Goal: Task Accomplishment & Management: Complete application form

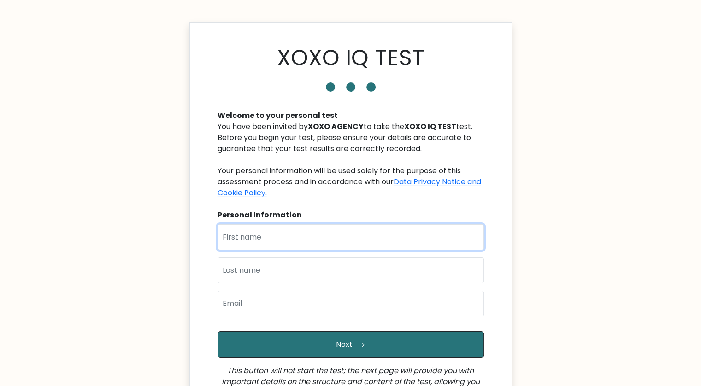
click at [353, 234] on input "text" at bounding box center [351, 237] width 266 height 26
type input "Marvin"
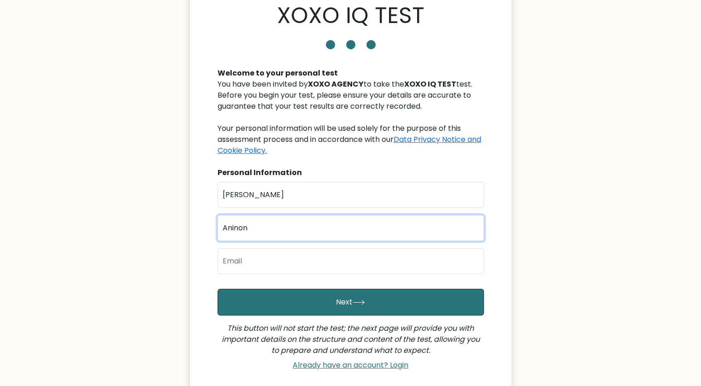
scroll to position [46, 0]
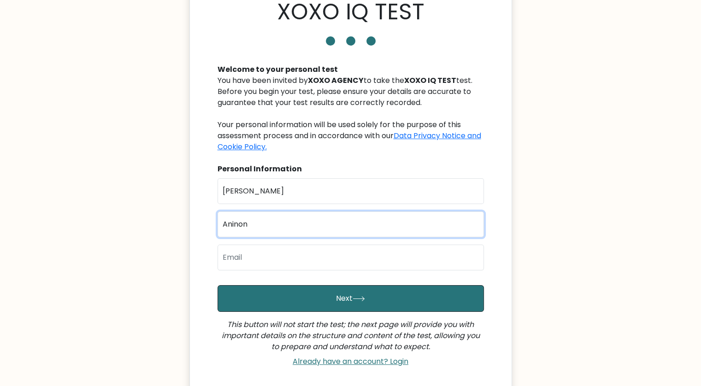
type input "Aninon"
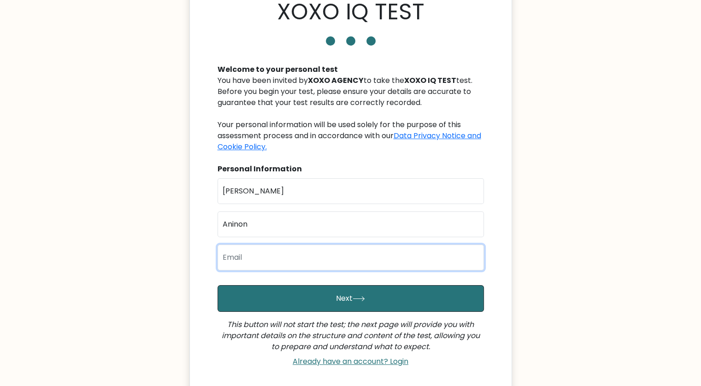
click at [328, 258] on input "email" at bounding box center [351, 258] width 266 height 26
type input "aninon.marvin29@gmail.com"
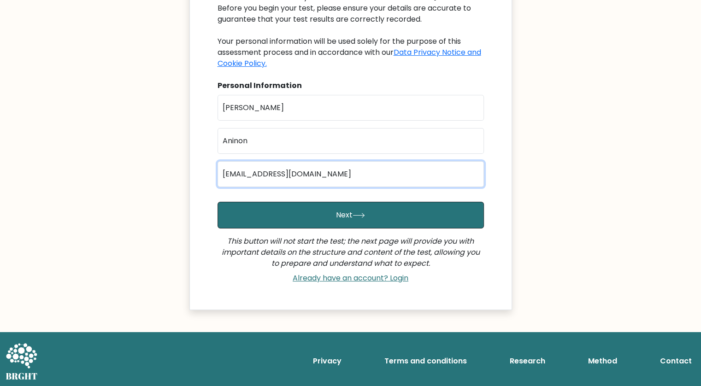
scroll to position [131, 0]
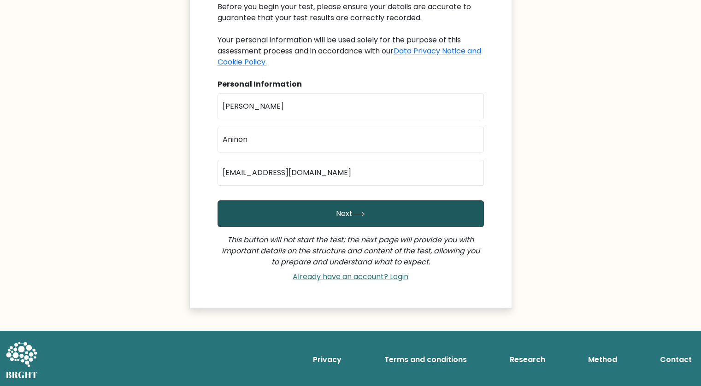
click at [277, 219] on button "Next" at bounding box center [351, 213] width 266 height 27
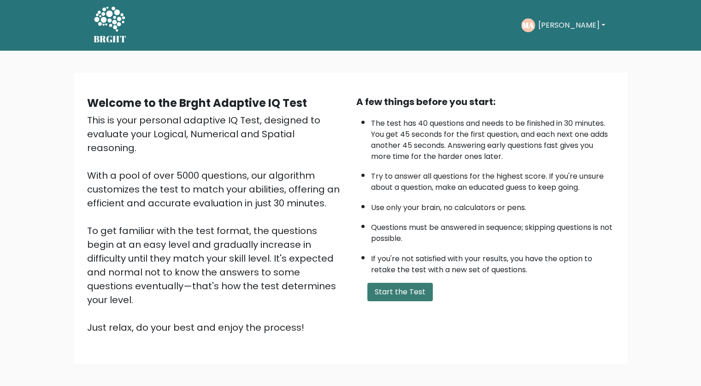
click at [400, 288] on button "Start the Test" at bounding box center [399, 292] width 65 height 18
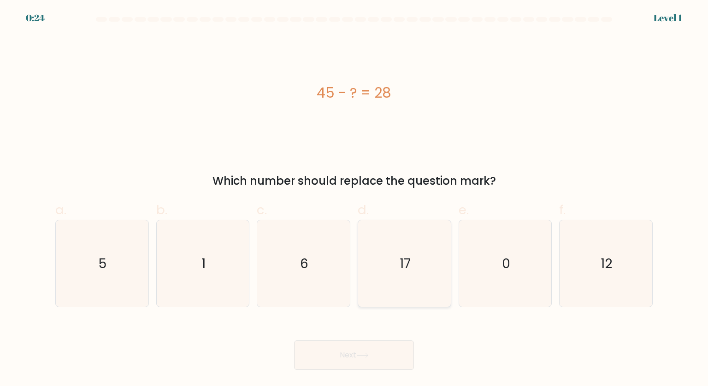
click at [411, 253] on icon "17" at bounding box center [404, 263] width 87 height 87
click at [354, 199] on input "d. 17" at bounding box center [354, 196] width 0 height 6
radio input "true"
click at [380, 353] on button "Next" at bounding box center [354, 355] width 120 height 29
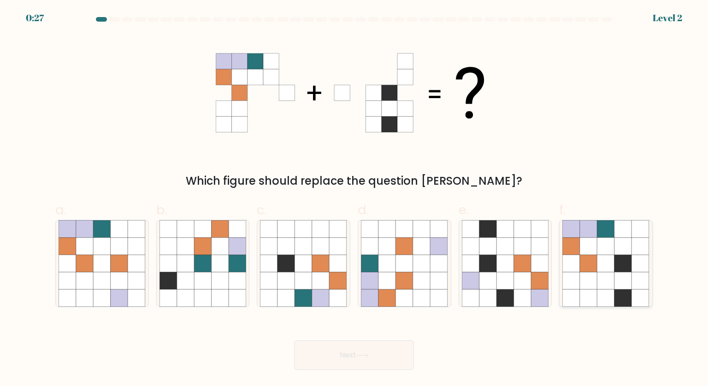
click at [584, 270] on icon at bounding box center [589, 264] width 18 height 18
click at [354, 199] on input "f." at bounding box center [354, 196] width 0 height 6
radio input "true"
drag, startPoint x: 392, startPoint y: 352, endPoint x: 393, endPoint y: 337, distance: 15.2
click at [392, 352] on button "Next" at bounding box center [354, 355] width 120 height 29
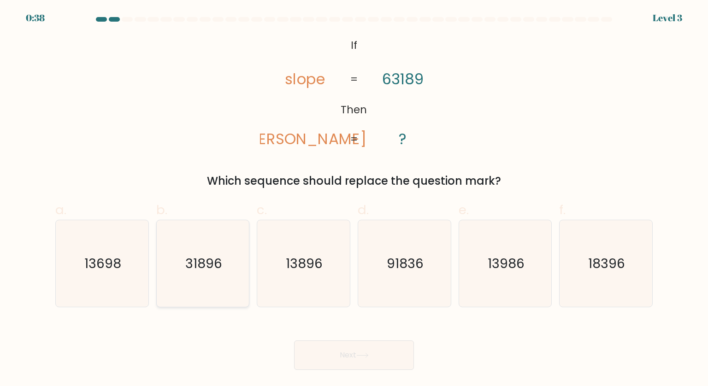
click at [203, 272] on text "31896" at bounding box center [203, 263] width 37 height 18
click at [354, 199] on input "b. 31896" at bounding box center [354, 196] width 0 height 6
radio input "true"
click at [347, 346] on button "Next" at bounding box center [354, 355] width 120 height 29
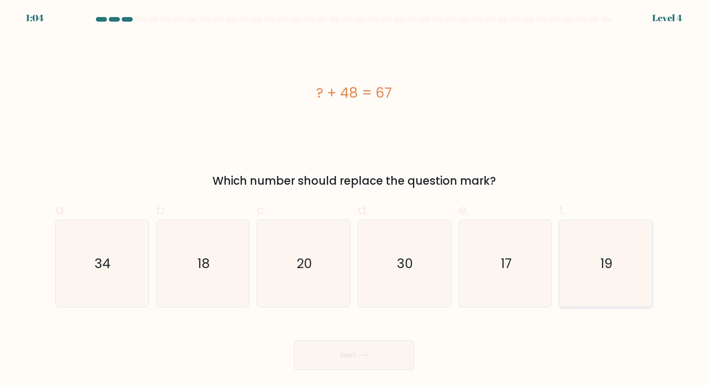
click at [590, 271] on icon "19" at bounding box center [605, 263] width 87 height 87
click at [354, 199] on input "f. 19" at bounding box center [354, 196] width 0 height 6
radio input "true"
click at [375, 345] on button "Next" at bounding box center [354, 355] width 120 height 29
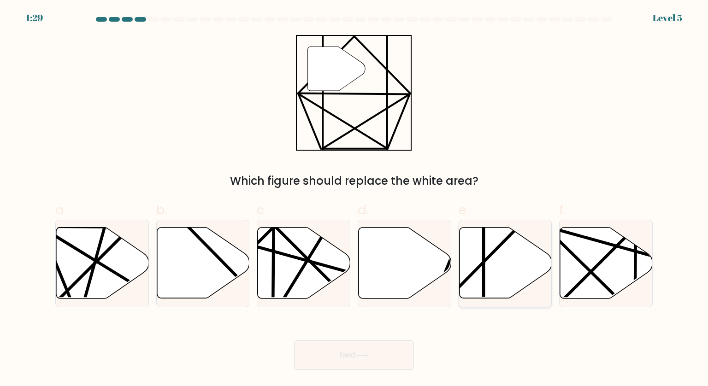
click at [514, 278] on icon at bounding box center [505, 263] width 93 height 71
click at [354, 199] on input "e." at bounding box center [354, 196] width 0 height 6
radio input "true"
drag, startPoint x: 363, startPoint y: 356, endPoint x: 573, endPoint y: 138, distance: 302.1
click at [573, 138] on form at bounding box center [354, 193] width 708 height 353
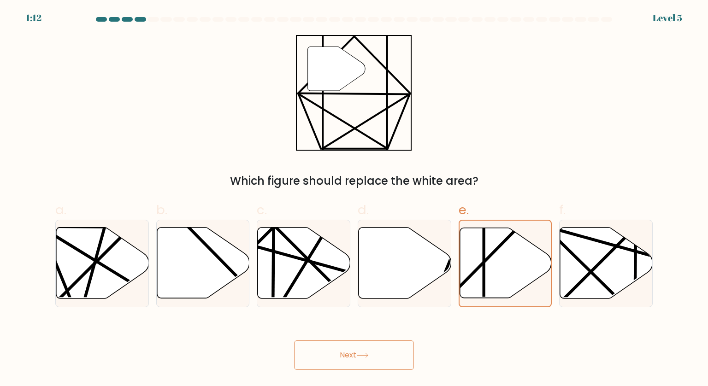
click at [395, 353] on button "Next" at bounding box center [354, 355] width 120 height 29
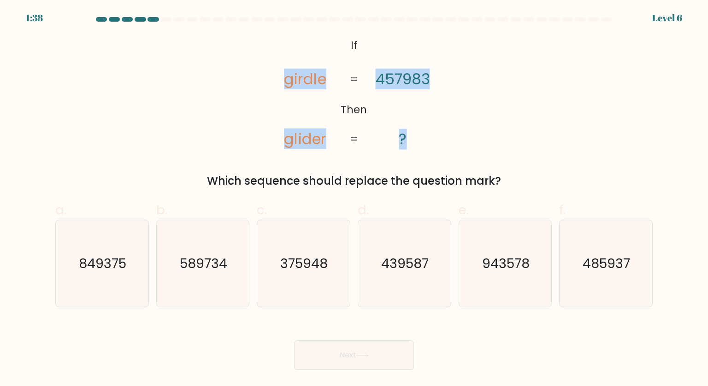
drag, startPoint x: 389, startPoint y: 141, endPoint x: 279, endPoint y: 90, distance: 121.9
click at [279, 90] on icon "@import url('https://fonts.googleapis.com/css?family=Abril+Fatface:400,100,100i…" at bounding box center [354, 93] width 188 height 116
drag, startPoint x: 343, startPoint y: 46, endPoint x: 374, endPoint y: 64, distance: 35.3
click at [374, 63] on icon "@import url('https://fonts.googleapis.com/css?family=Abril+Fatface:400,100,100i…" at bounding box center [354, 93] width 188 height 116
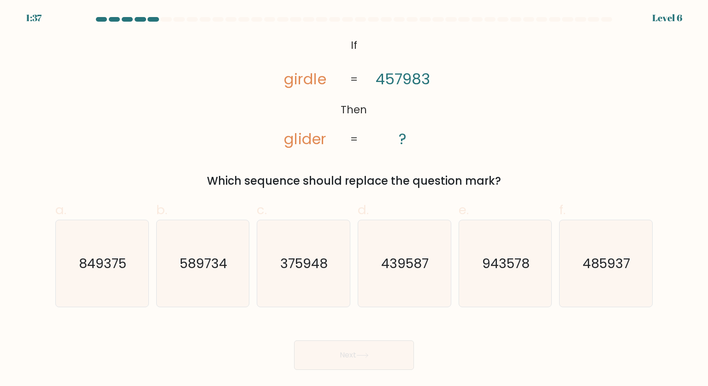
drag, startPoint x: 415, startPoint y: 157, endPoint x: 409, endPoint y: 138, distance: 20.3
click at [415, 157] on div "@import url('https://fonts.googleapis.com/css?family=Abril+Fatface:400,100,100i…" at bounding box center [354, 112] width 608 height 154
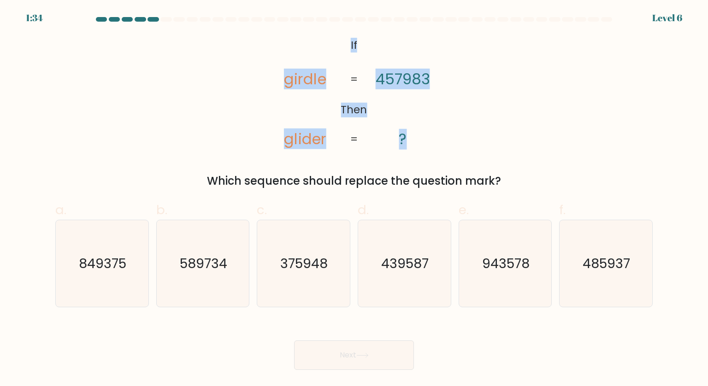
drag, startPoint x: 410, startPoint y: 138, endPoint x: 271, endPoint y: 21, distance: 181.2
click at [271, 21] on form "If ?" at bounding box center [354, 193] width 708 height 353
copy form "@import url('https://fonts.googleapis.com/css?family=Abril+Fatface:400,100,100i…"
drag, startPoint x: 382, startPoint y: 76, endPoint x: 387, endPoint y: 79, distance: 5.8
click at [382, 77] on tspan "457983" at bounding box center [403, 79] width 54 height 21
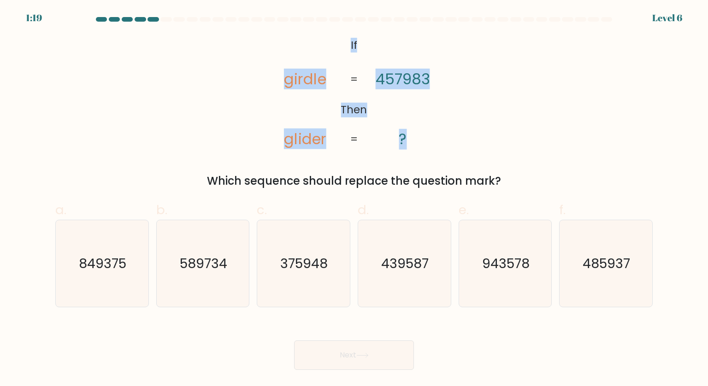
click at [421, 83] on tspan "457983" at bounding box center [403, 79] width 54 height 21
drag, startPoint x: 439, startPoint y: 77, endPoint x: 280, endPoint y: 74, distance: 158.6
click at [280, 74] on icon "@import url('https://fonts.googleapis.com/css?family=Abril+Fatface:400,100,100i…" at bounding box center [354, 93] width 188 height 116
click at [308, 81] on tspan "girdle" at bounding box center [305, 79] width 42 height 21
click at [405, 74] on tspan "457983" at bounding box center [403, 79] width 54 height 21
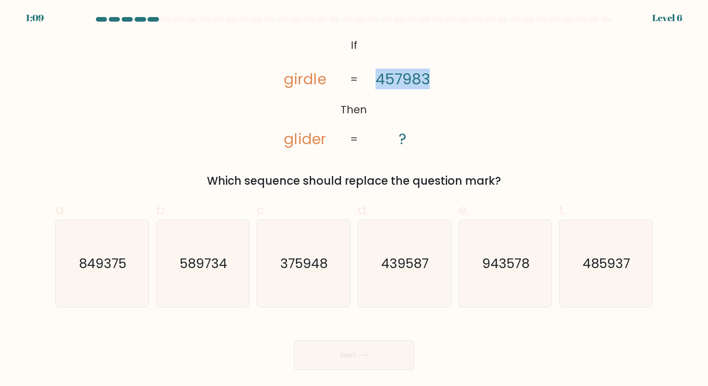
click at [405, 74] on tspan "457983" at bounding box center [403, 79] width 54 height 21
click at [352, 112] on tspan "Then" at bounding box center [354, 110] width 26 height 15
copy tspan "Then"
click at [295, 136] on tspan "glider" at bounding box center [305, 139] width 42 height 21
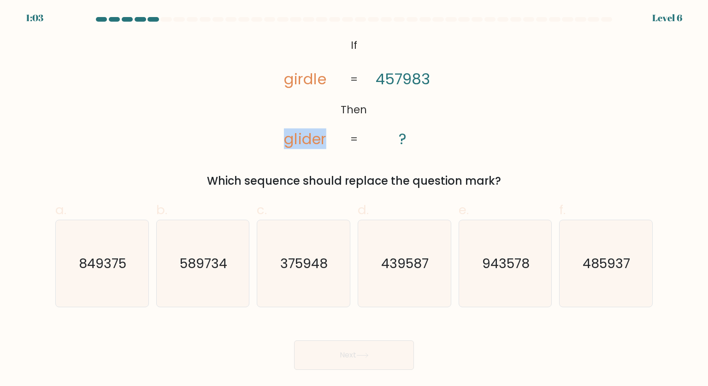
click at [295, 136] on tspan "glider" at bounding box center [305, 139] width 42 height 21
copy tspan "glider"
drag, startPoint x: 352, startPoint y: 137, endPoint x: 365, endPoint y: 138, distance: 13.0
click at [365, 138] on icon "@import url('https://fonts.googleapis.com/css?family=Abril+Fatface:400,100,100i…" at bounding box center [354, 93] width 188 height 116
copy tspan "="
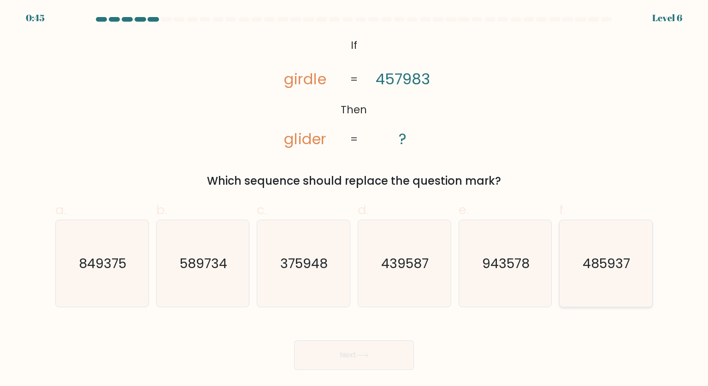
click at [604, 258] on text "485937" at bounding box center [606, 263] width 47 height 18
click at [354, 199] on input "f. 485937" at bounding box center [354, 196] width 0 height 6
radio input "true"
drag, startPoint x: 375, startPoint y: 350, endPoint x: 390, endPoint y: 331, distance: 24.5
click at [374, 350] on button "Next" at bounding box center [354, 355] width 120 height 29
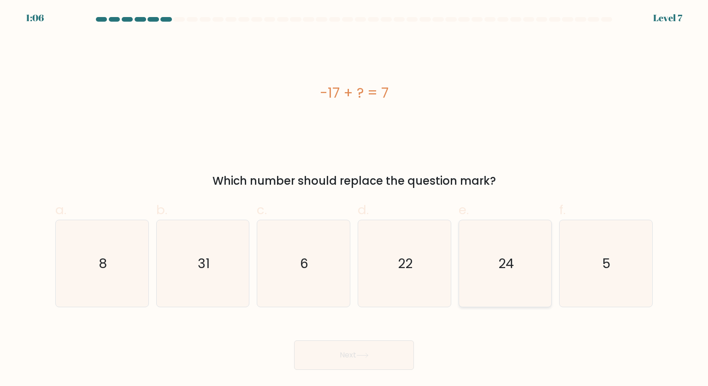
click at [512, 261] on text "24" at bounding box center [506, 263] width 16 height 18
click at [354, 199] on input "e. 24" at bounding box center [354, 196] width 0 height 6
radio input "true"
click at [338, 358] on button "Next" at bounding box center [354, 355] width 120 height 29
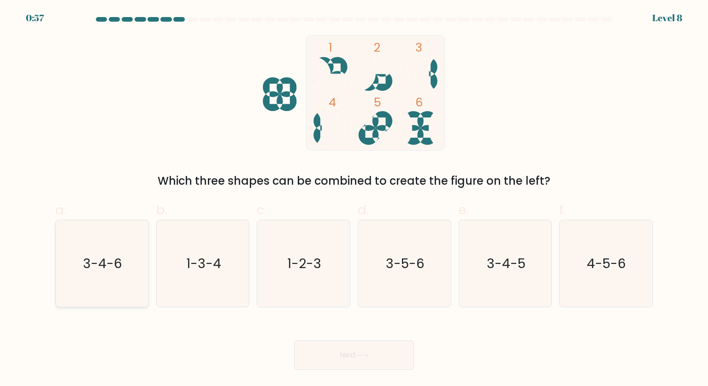
click at [118, 244] on icon "3-4-6" at bounding box center [102, 263] width 87 height 87
click at [354, 199] on input "a. 3-4-6" at bounding box center [354, 196] width 0 height 6
radio input "true"
click at [403, 355] on button "Next" at bounding box center [354, 355] width 120 height 29
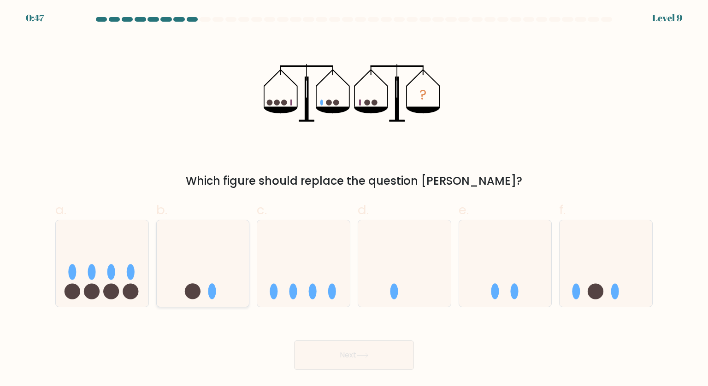
click at [229, 238] on icon at bounding box center [203, 263] width 93 height 77
click at [354, 199] on input "b." at bounding box center [354, 196] width 0 height 6
radio input "true"
click at [377, 352] on button "Next" at bounding box center [354, 355] width 120 height 29
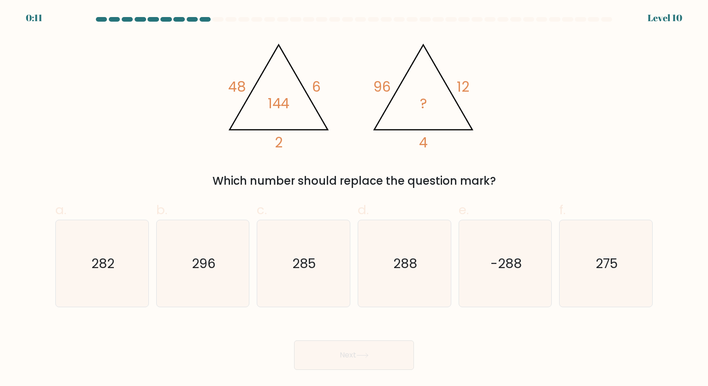
click at [49, 169] on form at bounding box center [354, 193] width 708 height 353
click at [334, 260] on icon "285" at bounding box center [303, 263] width 87 height 87
click at [354, 199] on input "c. 285" at bounding box center [354, 196] width 0 height 6
radio input "true"
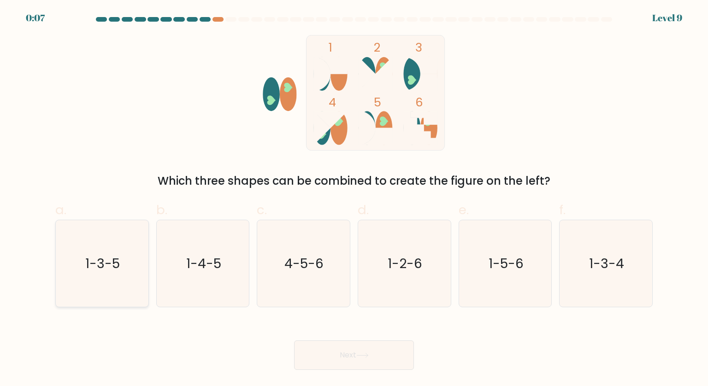
click at [115, 263] on text "1-3-5" at bounding box center [103, 263] width 35 height 18
click at [354, 199] on input "a. 1-3-5" at bounding box center [354, 196] width 0 height 6
radio input "true"
click at [341, 357] on button "Next" at bounding box center [354, 355] width 120 height 29
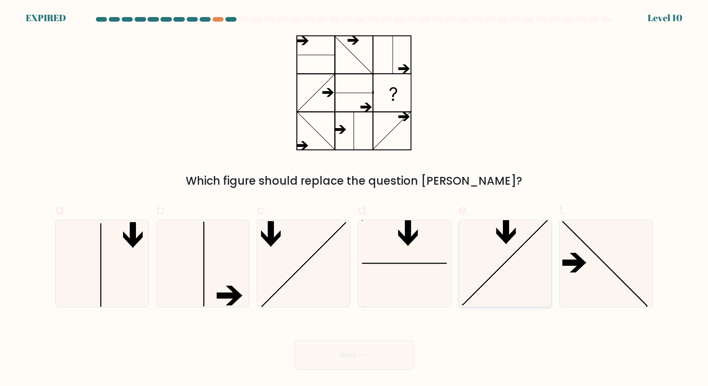
click at [488, 258] on icon at bounding box center [505, 263] width 87 height 87
click at [354, 199] on input "e." at bounding box center [354, 196] width 0 height 6
radio input "true"
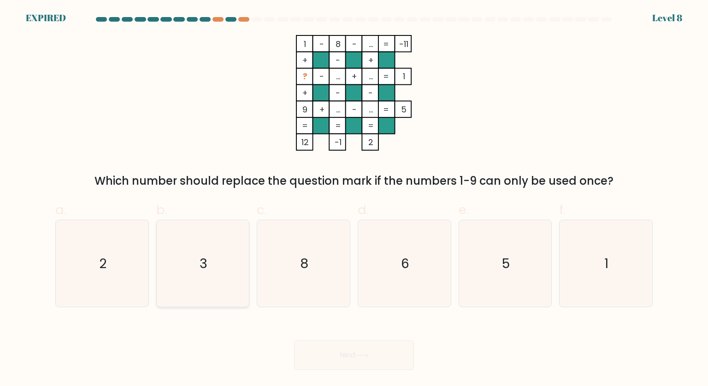
click at [200, 257] on text "3" at bounding box center [204, 263] width 8 height 18
click at [354, 199] on input "b. 3" at bounding box center [354, 196] width 0 height 6
radio input "true"
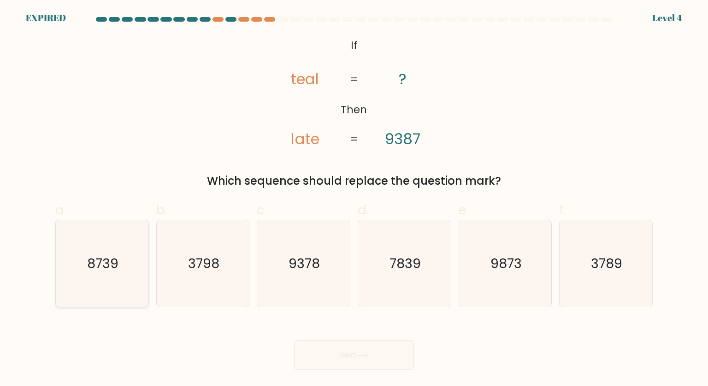
click at [115, 277] on icon "8739" at bounding box center [102, 263] width 87 height 87
click at [354, 199] on input "a. 8739" at bounding box center [354, 196] width 0 height 6
radio input "true"
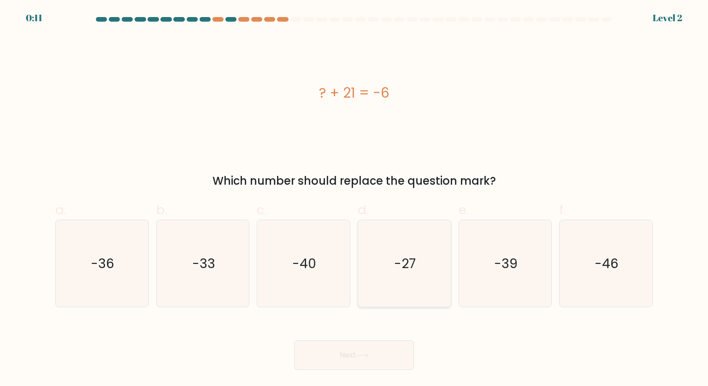
click at [387, 262] on icon "-27" at bounding box center [404, 263] width 87 height 87
click at [354, 199] on input "d. -27" at bounding box center [354, 196] width 0 height 6
radio input "true"
click at [389, 349] on button "Next" at bounding box center [354, 355] width 120 height 29
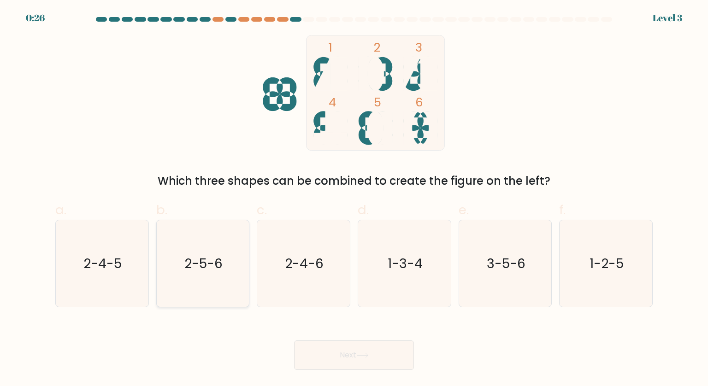
click at [190, 269] on text "2-5-6" at bounding box center [203, 263] width 38 height 18
click at [354, 199] on input "b. 2-5-6" at bounding box center [354, 196] width 0 height 6
radio input "true"
click at [353, 352] on button "Next" at bounding box center [354, 355] width 120 height 29
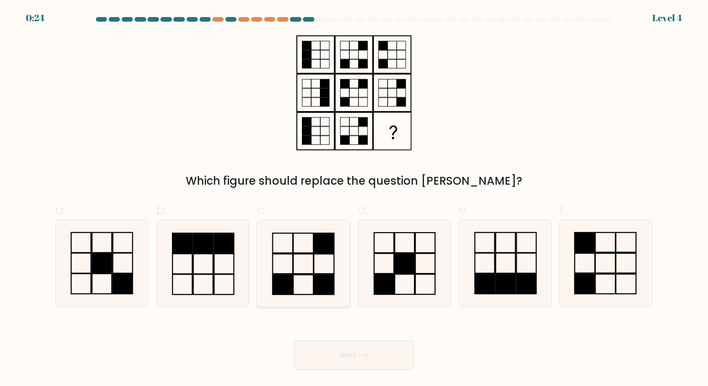
click at [288, 242] on icon at bounding box center [303, 263] width 87 height 87
click at [354, 199] on input "c." at bounding box center [354, 196] width 0 height 6
radio input "true"
click at [380, 362] on button "Next" at bounding box center [354, 355] width 120 height 29
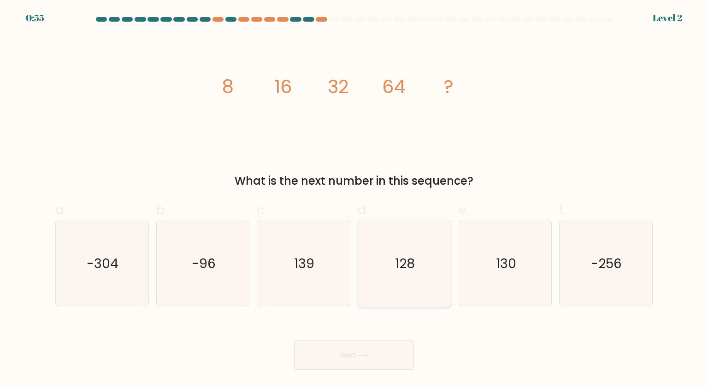
click at [407, 271] on text "128" at bounding box center [405, 263] width 20 height 18
click at [354, 199] on input "d. 128" at bounding box center [354, 196] width 0 height 6
radio input "true"
click at [347, 355] on button "Next" at bounding box center [354, 355] width 120 height 29
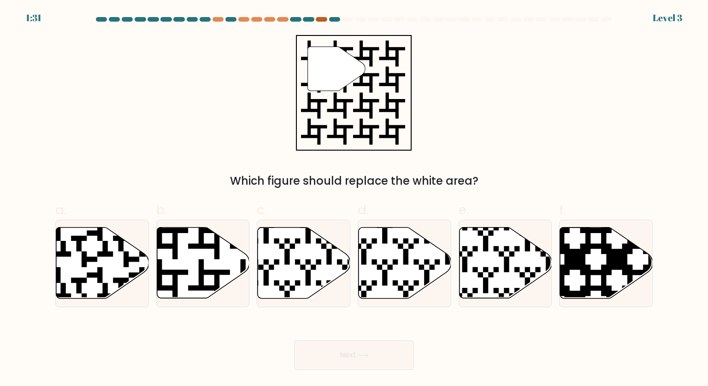
click at [319, 19] on div at bounding box center [321, 19] width 11 height 5
click at [202, 246] on icon at bounding box center [230, 302] width 168 height 168
click at [354, 199] on input "b." at bounding box center [354, 196] width 0 height 6
radio input "true"
click at [346, 350] on button "Next" at bounding box center [354, 355] width 120 height 29
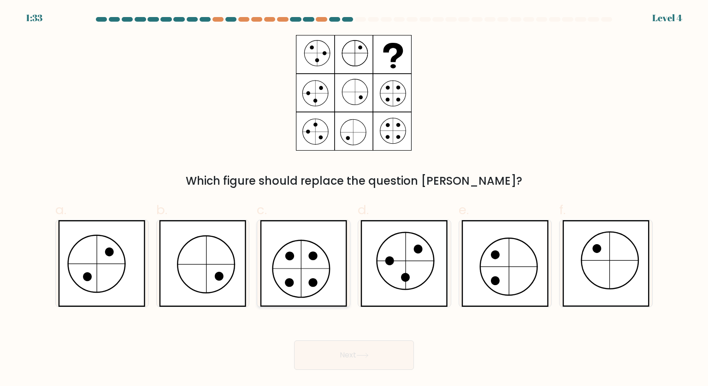
click at [287, 269] on icon at bounding box center [304, 263] width 88 height 87
click at [354, 199] on input "c." at bounding box center [354, 196] width 0 height 6
radio input "true"
click at [359, 355] on icon at bounding box center [362, 355] width 12 height 5
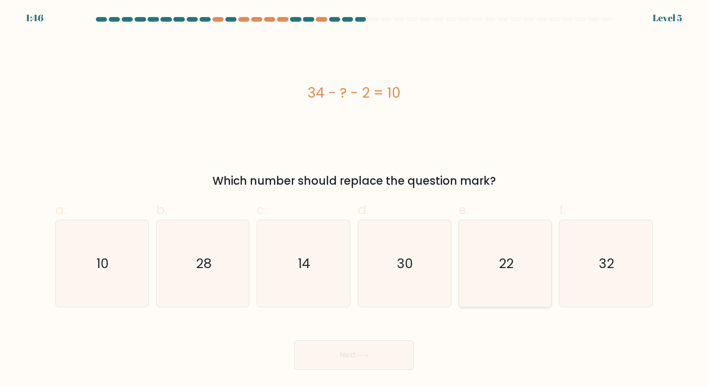
click at [487, 251] on icon "22" at bounding box center [505, 263] width 87 height 87
click at [354, 199] on input "e. 22" at bounding box center [354, 196] width 0 height 6
radio input "true"
click at [391, 352] on button "Next" at bounding box center [354, 355] width 120 height 29
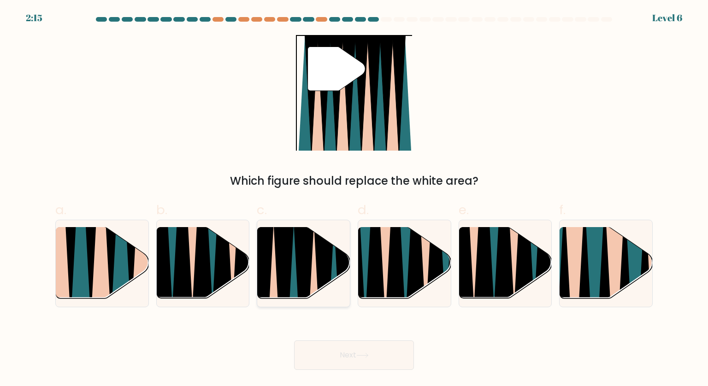
click at [271, 274] on icon at bounding box center [273, 302] width 20 height 185
click at [354, 199] on input "c." at bounding box center [354, 196] width 0 height 6
radio input "true"
click at [365, 362] on button "Next" at bounding box center [354, 355] width 120 height 29
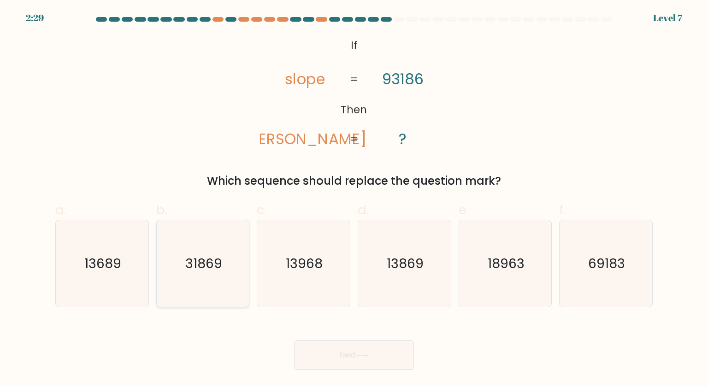
click at [227, 258] on icon "31869" at bounding box center [202, 263] width 87 height 87
click at [354, 199] on input "b. 31869" at bounding box center [354, 196] width 0 height 6
radio input "true"
click at [369, 353] on button "Next" at bounding box center [354, 355] width 120 height 29
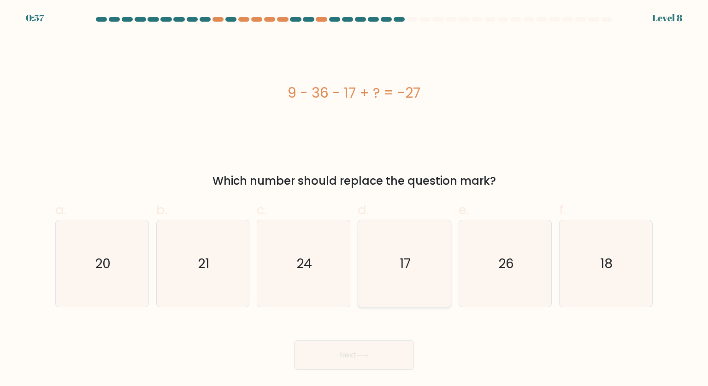
drag, startPoint x: 403, startPoint y: 274, endPoint x: 402, endPoint y: 279, distance: 5.3
click at [403, 274] on icon "17" at bounding box center [404, 263] width 87 height 87
click at [354, 199] on input "d. 17" at bounding box center [354, 196] width 0 height 6
radio input "true"
click at [374, 352] on button "Next" at bounding box center [354, 355] width 120 height 29
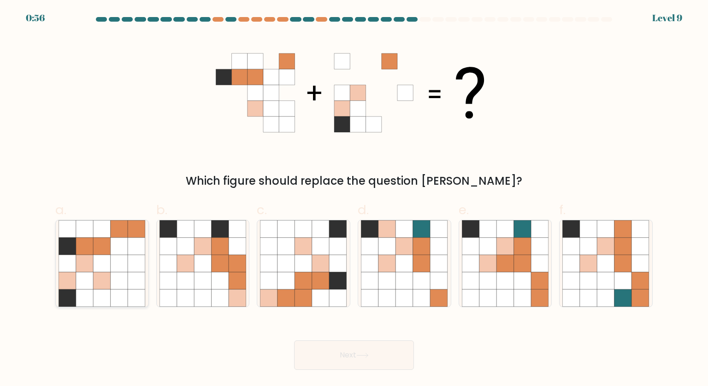
click at [126, 251] on icon at bounding box center [120, 247] width 18 height 18
click at [354, 199] on input "a." at bounding box center [354, 196] width 0 height 6
radio input "true"
click at [359, 353] on button "Next" at bounding box center [354, 355] width 120 height 29
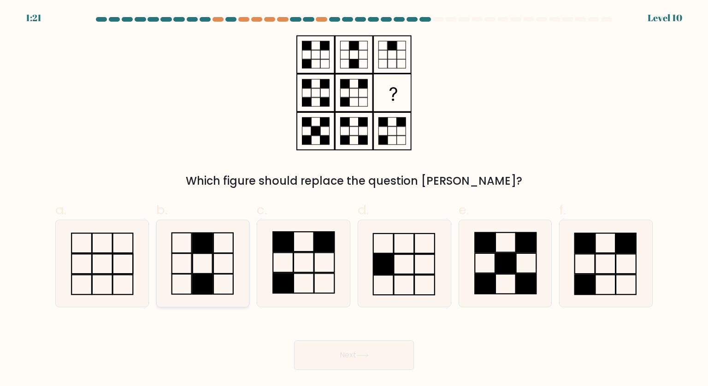
click at [221, 252] on icon at bounding box center [202, 263] width 87 height 87
click at [354, 199] on input "b." at bounding box center [354, 196] width 0 height 6
radio input "true"
click at [347, 355] on button "Next" at bounding box center [354, 355] width 120 height 29
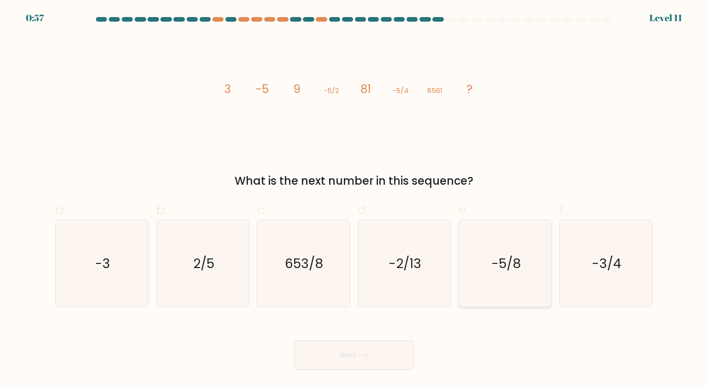
click at [502, 269] on text "-5/8" at bounding box center [505, 263] width 29 height 18
click at [354, 199] on input "e. -5/8" at bounding box center [354, 196] width 0 height 6
radio input "true"
click at [349, 357] on button "Next" at bounding box center [354, 355] width 120 height 29
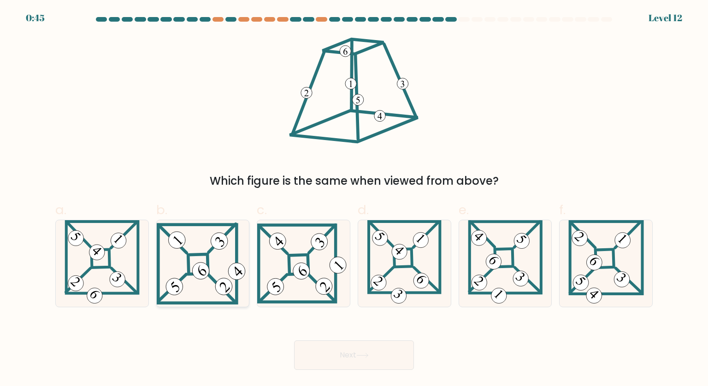
click at [217, 271] on icon at bounding box center [203, 264] width 93 height 82
click at [354, 199] on input "b." at bounding box center [354, 196] width 0 height 6
radio input "true"
drag, startPoint x: 365, startPoint y: 353, endPoint x: 412, endPoint y: 294, distance: 75.7
click at [365, 353] on icon at bounding box center [362, 355] width 12 height 5
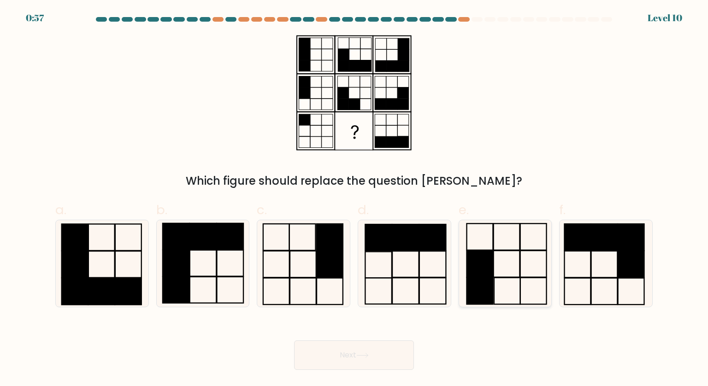
click at [478, 273] on rect at bounding box center [479, 264] width 26 height 27
click at [354, 199] on input "e." at bounding box center [354, 196] width 0 height 6
radio input "true"
click at [392, 367] on button "Next" at bounding box center [354, 355] width 120 height 29
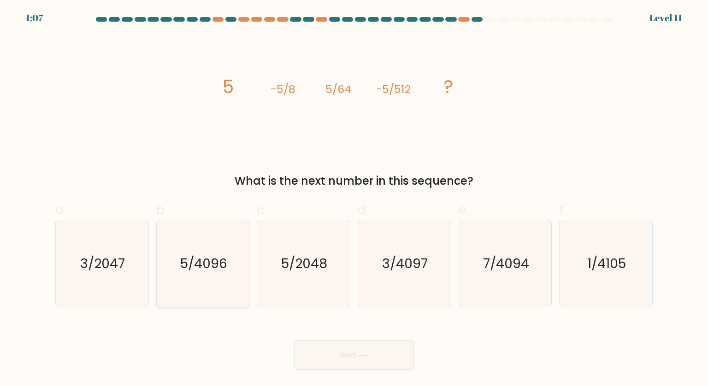
click at [220, 274] on icon "5/4096" at bounding box center [202, 263] width 87 height 87
click at [354, 199] on input "b. 5/4096" at bounding box center [354, 196] width 0 height 6
radio input "true"
click at [359, 354] on icon at bounding box center [362, 355] width 12 height 5
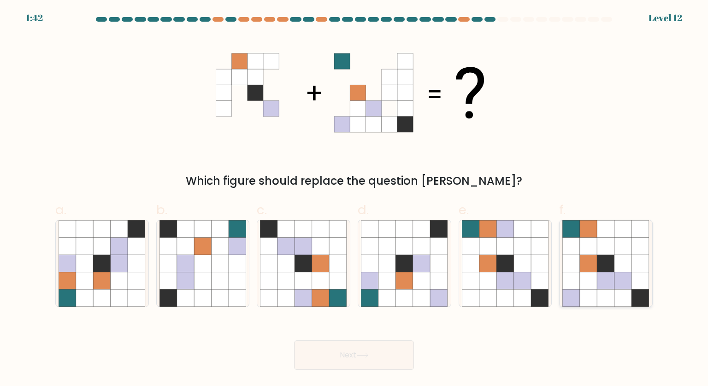
click at [583, 241] on icon at bounding box center [589, 247] width 18 height 18
click at [354, 199] on input "f." at bounding box center [354, 196] width 0 height 6
radio input "true"
click at [378, 350] on button "Next" at bounding box center [354, 355] width 120 height 29
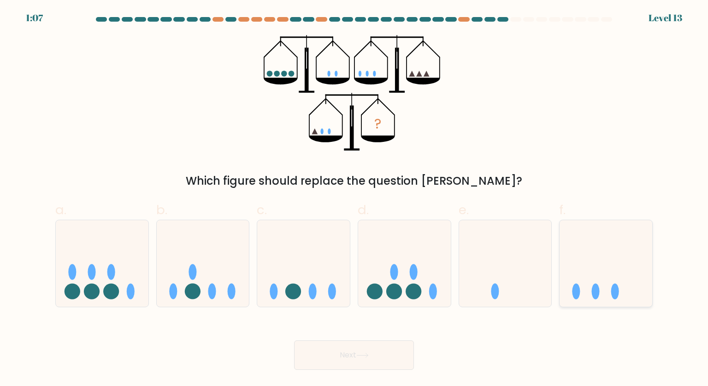
click at [615, 277] on icon at bounding box center [605, 263] width 93 height 77
click at [354, 199] on input "f." at bounding box center [354, 196] width 0 height 6
radio input "true"
click at [367, 353] on icon at bounding box center [362, 355] width 12 height 5
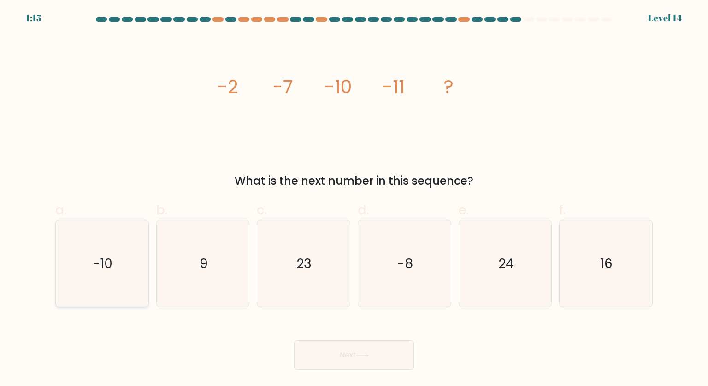
click at [95, 256] on text "-10" at bounding box center [103, 263] width 20 height 18
click at [354, 199] on input "a. -10" at bounding box center [354, 196] width 0 height 6
radio input "true"
click at [342, 353] on button "Next" at bounding box center [354, 355] width 120 height 29
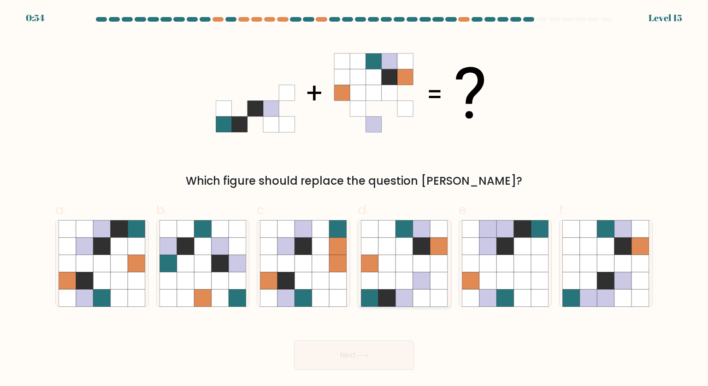
click at [377, 267] on icon at bounding box center [370, 264] width 18 height 18
click at [354, 199] on input "d." at bounding box center [354, 196] width 0 height 6
radio input "true"
click at [358, 357] on button "Next" at bounding box center [354, 355] width 120 height 29
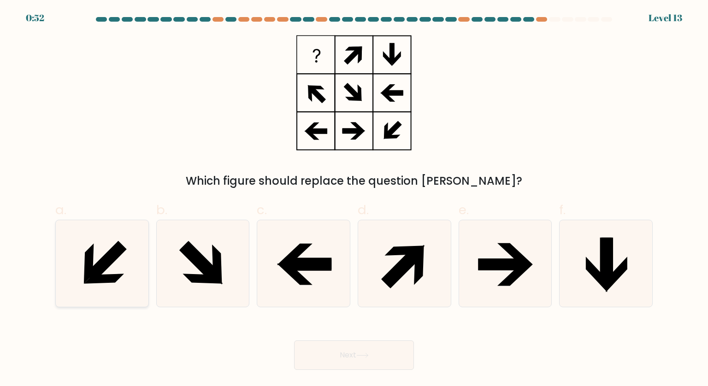
click at [116, 272] on icon at bounding box center [102, 263] width 87 height 87
click at [354, 199] on input "a." at bounding box center [354, 196] width 0 height 6
radio input "true"
click at [348, 357] on button "Next" at bounding box center [354, 355] width 120 height 29
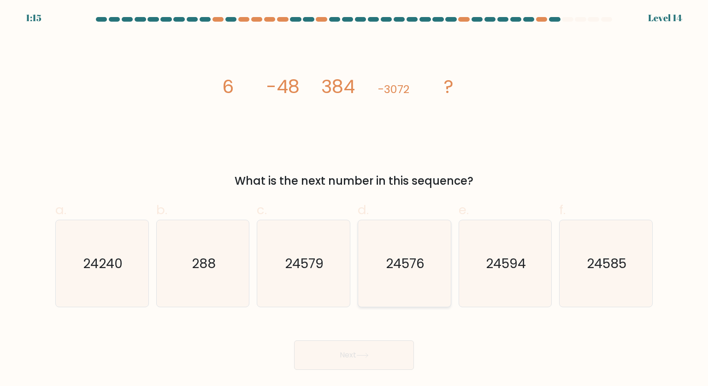
click at [402, 258] on text "24576" at bounding box center [405, 263] width 39 height 18
click at [354, 199] on input "d. 24576" at bounding box center [354, 196] width 0 height 6
radio input "true"
click at [378, 350] on button "Next" at bounding box center [354, 355] width 120 height 29
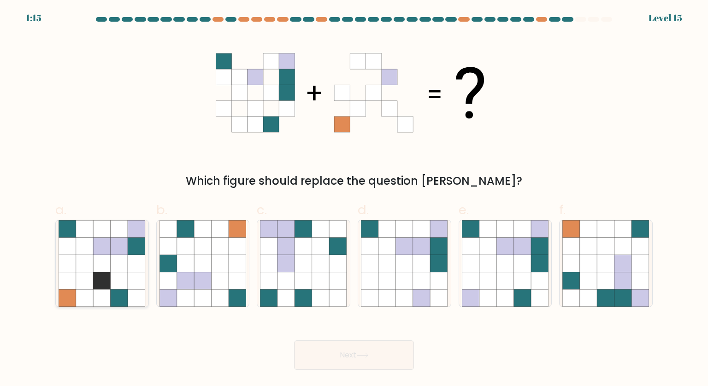
click at [96, 259] on icon at bounding box center [103, 264] width 18 height 18
click at [354, 199] on input "a." at bounding box center [354, 196] width 0 height 6
radio input "true"
click at [364, 352] on button "Next" at bounding box center [354, 355] width 120 height 29
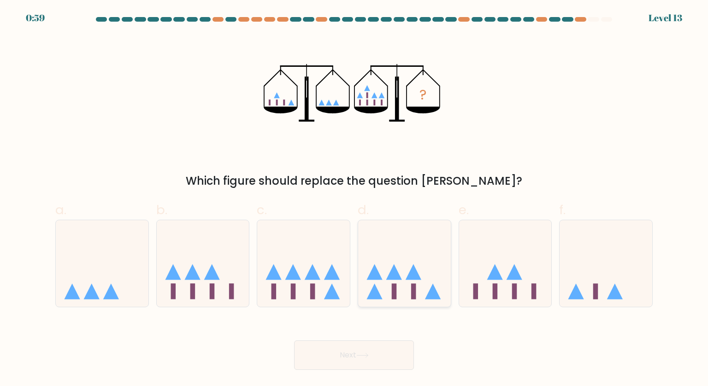
click at [427, 291] on icon at bounding box center [404, 263] width 93 height 77
click at [354, 199] on input "d." at bounding box center [354, 196] width 0 height 6
radio input "true"
click at [383, 352] on button "Next" at bounding box center [354, 355] width 120 height 29
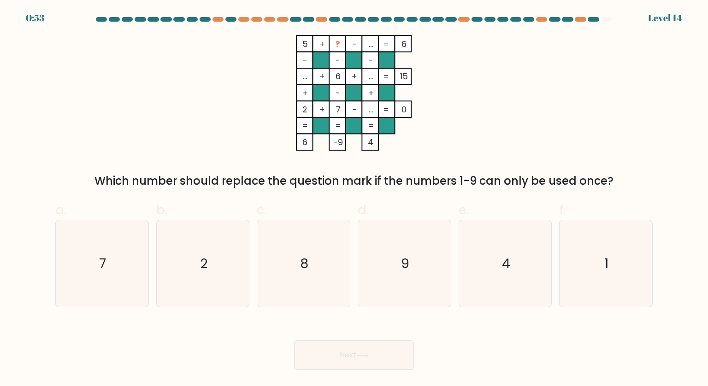
drag, startPoint x: 618, startPoint y: 179, endPoint x: 119, endPoint y: 188, distance: 499.7
click at [97, 175] on div "Which number should replace the question mark if the numbers 1-9 can only be us…" at bounding box center [354, 181] width 586 height 17
copy div "Which number should replace the question mark if the numbers 1-9 can only be us…"
click at [512, 268] on icon "4" at bounding box center [505, 263] width 87 height 87
click at [354, 199] on input "e. 4" at bounding box center [354, 196] width 0 height 6
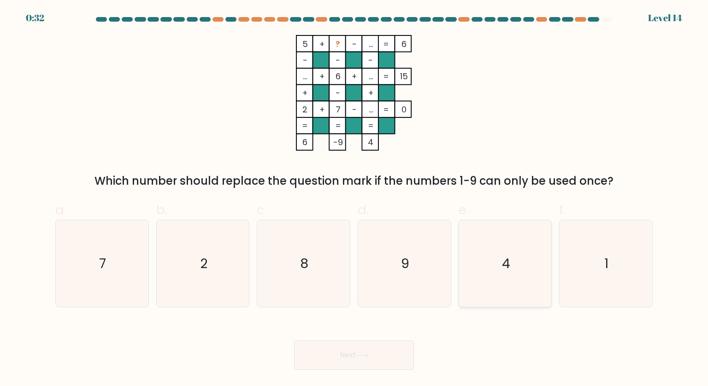
radio input "true"
click at [361, 357] on icon at bounding box center [362, 355] width 12 height 5
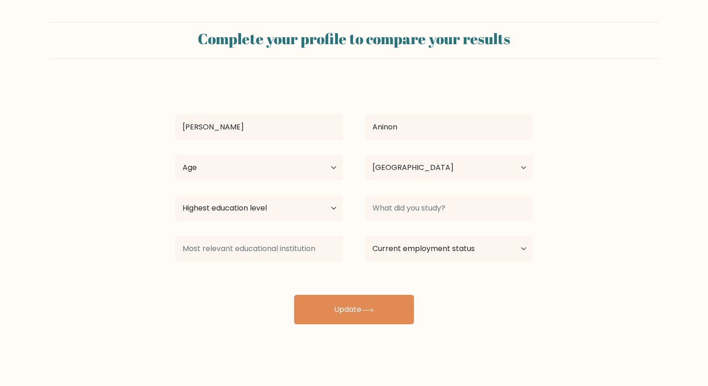
select select "PH"
click at [317, 159] on select "Age Under [DEMOGRAPHIC_DATA] [DEMOGRAPHIC_DATA] [DEMOGRAPHIC_DATA] [DEMOGRAPHIC…" at bounding box center [259, 168] width 168 height 26
select select "25_34"
click at [175, 155] on select "Age Under 18 years old 18-24 years old 25-34 years old 35-44 years old 45-54 ye…" at bounding box center [259, 168] width 168 height 26
click at [323, 210] on select "Highest education level No schooling Primary Lower Secondary Upper Secondary Oc…" at bounding box center [259, 208] width 168 height 26
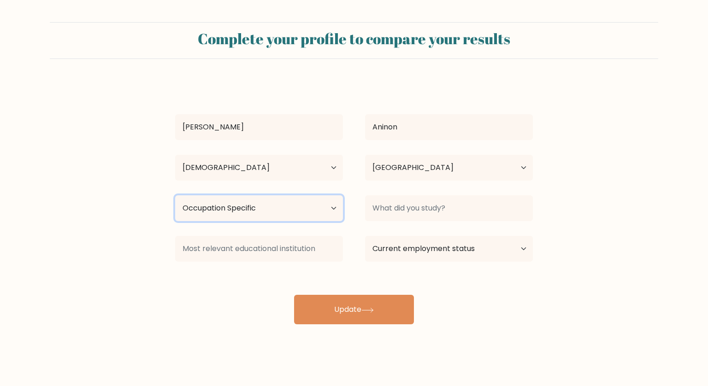
click at [175, 195] on select "Highest education level No schooling Primary Lower Secondary Upper Secondary Oc…" at bounding box center [259, 208] width 168 height 26
click at [314, 217] on select "Highest education level No schooling Primary Lower Secondary Upper Secondary Oc…" at bounding box center [259, 208] width 168 height 26
select select "bachelors_degree"
click at [175, 195] on select "Highest education level No schooling Primary Lower Secondary Upper Secondary Oc…" at bounding box center [259, 208] width 168 height 26
click at [290, 214] on select "Highest education level No schooling Primary Lower Secondary Upper Secondary Oc…" at bounding box center [259, 208] width 168 height 26
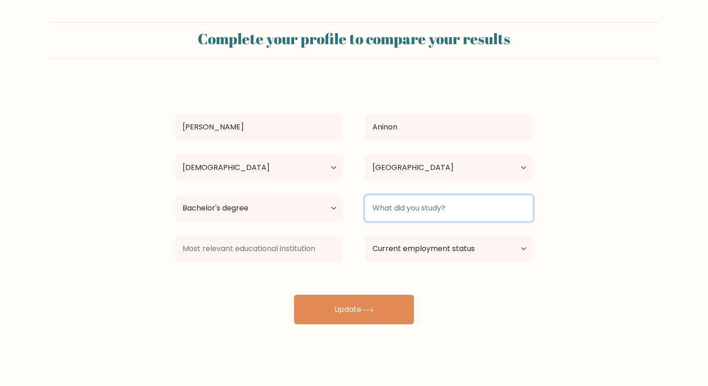
click at [427, 204] on input at bounding box center [449, 208] width 168 height 26
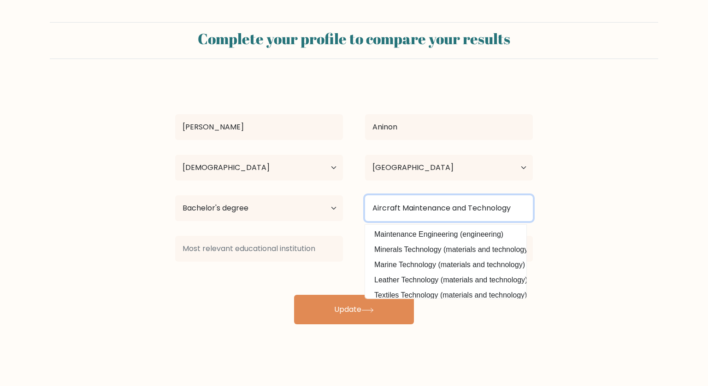
type input "Aircraft Maintenance and Technology"
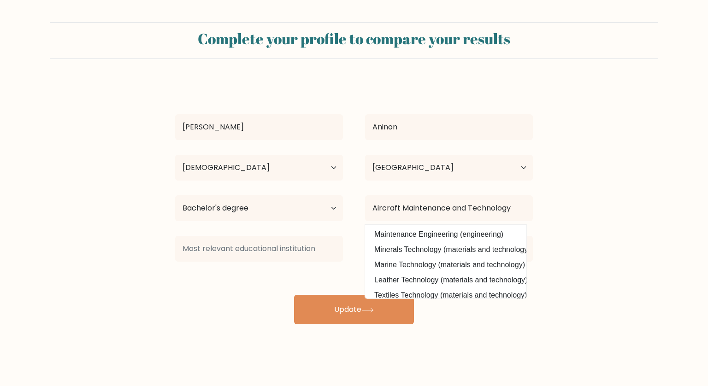
click at [199, 293] on div "Marvin Aninon Age Under 18 years old 18-24 years old 25-34 years old 35-44 year…" at bounding box center [354, 202] width 369 height 243
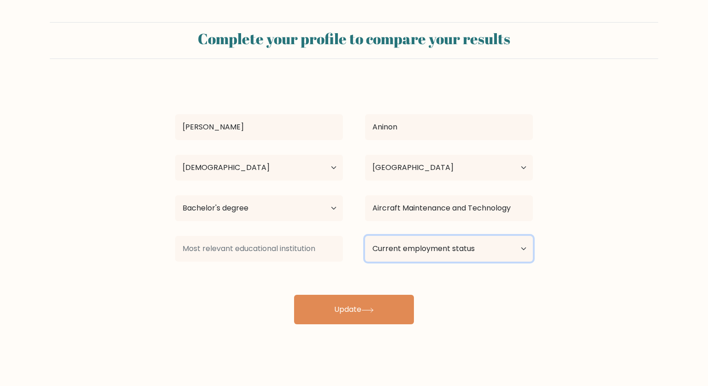
click at [426, 251] on select "Current employment status Employed Student Retired Other / prefer not to answer" at bounding box center [449, 249] width 168 height 26
click at [214, 295] on div "Marvin Aninon Age Under 18 years old 18-24 years old 25-34 years old 35-44 year…" at bounding box center [354, 202] width 369 height 243
click at [424, 254] on select "Current employment status Employed Student Retired Other / prefer not to answer" at bounding box center [449, 249] width 168 height 26
select select "other"
click at [365, 236] on select "Current employment status Employed Student Retired Other / prefer not to answer" at bounding box center [449, 249] width 168 height 26
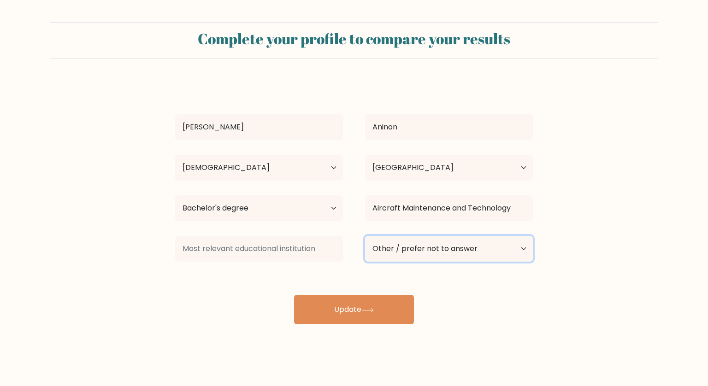
click at [421, 257] on select "Current employment status Employed Student Retired Other / prefer not to answer" at bounding box center [449, 249] width 168 height 26
click at [202, 275] on div "Marvin Aninon Age Under 18 years old 18-24 years old 25-34 years old 35-44 year…" at bounding box center [354, 202] width 369 height 243
click at [402, 248] on select "Current employment status Employed Student Retired Other / prefer not to answer" at bounding box center [449, 249] width 168 height 26
click at [222, 278] on div "Marvin Aninon Age Under 18 years old 18-24 years old 25-34 years old 35-44 year…" at bounding box center [354, 202] width 369 height 243
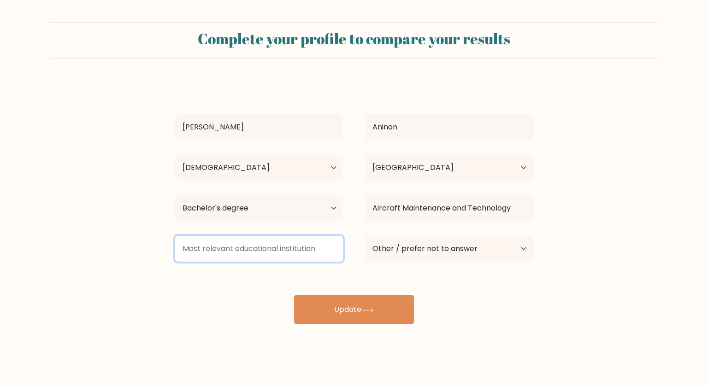
click at [234, 257] on input at bounding box center [259, 249] width 168 height 26
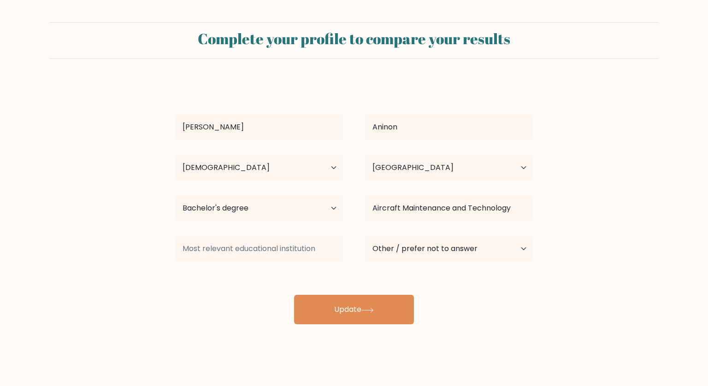
drag, startPoint x: 217, startPoint y: 276, endPoint x: 244, endPoint y: 284, distance: 28.3
click at [216, 276] on div "Marvin Aninon Age Under 18 years old 18-24 years old 25-34 years old 35-44 year…" at bounding box center [354, 202] width 369 height 243
click at [465, 246] on select "Current employment status Employed Student Retired Other / prefer not to answer" at bounding box center [449, 249] width 168 height 26
click at [206, 296] on div "Marvin Aninon Age Under 18 years old 18-24 years old 25-34 years old 35-44 year…" at bounding box center [354, 202] width 369 height 243
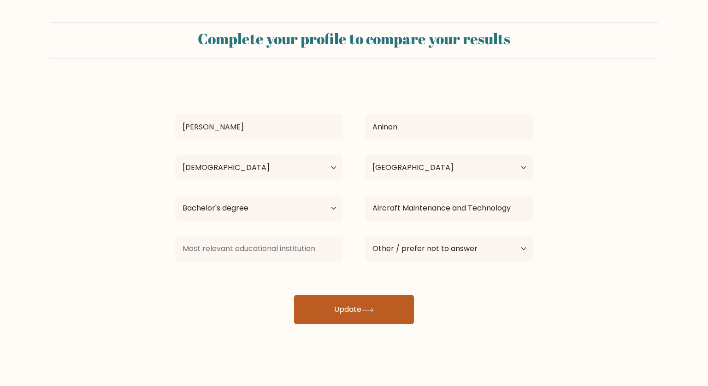
click at [337, 306] on button "Update" at bounding box center [354, 309] width 120 height 29
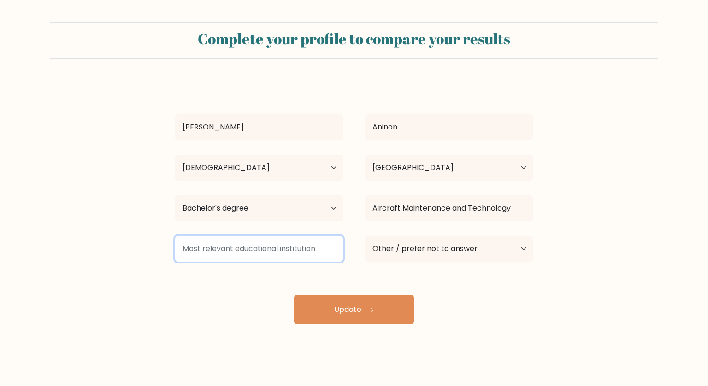
click at [299, 256] on input at bounding box center [259, 249] width 168 height 26
drag, startPoint x: 318, startPoint y: 248, endPoint x: 177, endPoint y: 250, distance: 140.1
click at [177, 250] on input at bounding box center [259, 249] width 168 height 26
click at [277, 250] on input at bounding box center [259, 249] width 168 height 26
type input "S"
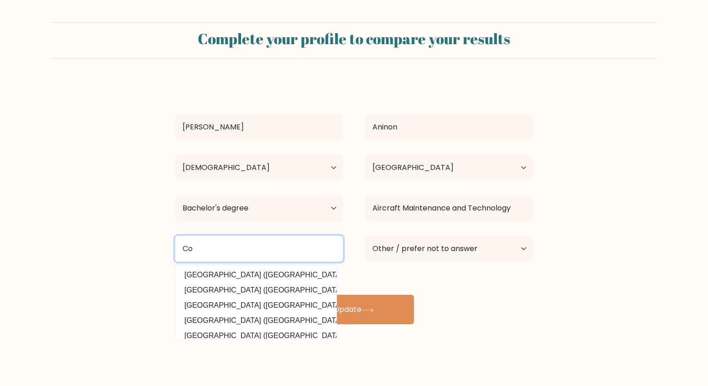
type input "C"
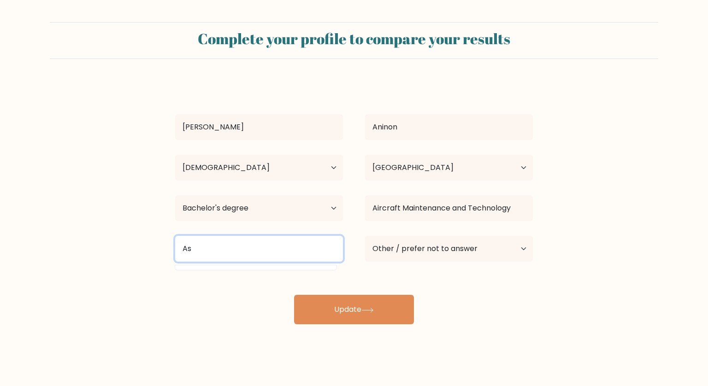
type input "A"
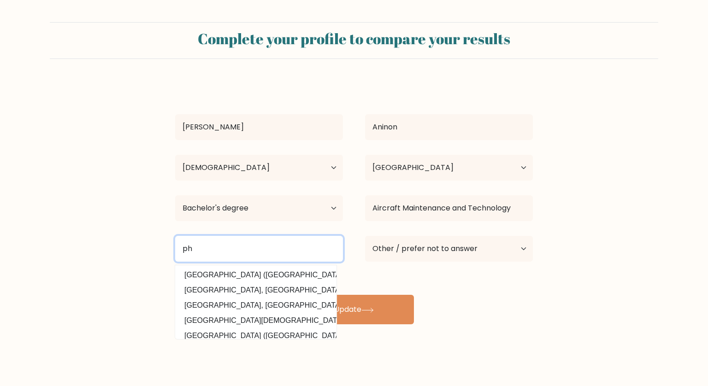
type input "p"
drag, startPoint x: 241, startPoint y: 250, endPoint x: 151, endPoint y: 254, distance: 89.9
click at [151, 254] on form "Complete your profile to compare your results Marvin Aninon Age Under 18 years …" at bounding box center [354, 173] width 708 height 302
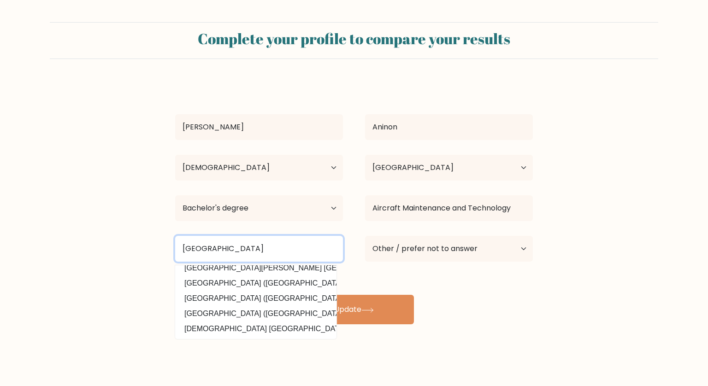
scroll to position [90, 0]
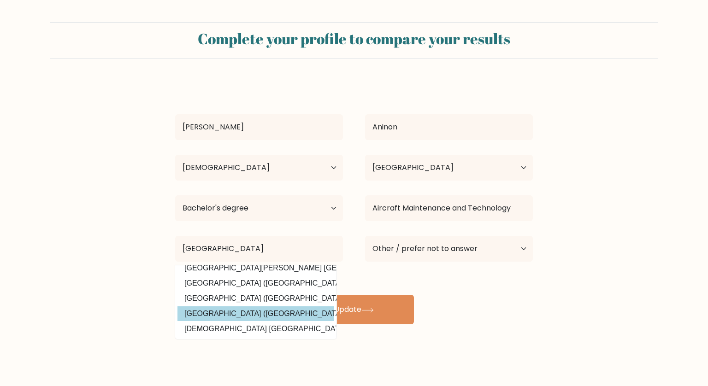
click at [269, 309] on option "University of Southeastern Philippines (Philippines)" at bounding box center [255, 313] width 157 height 15
type input "[GEOGRAPHIC_DATA]"
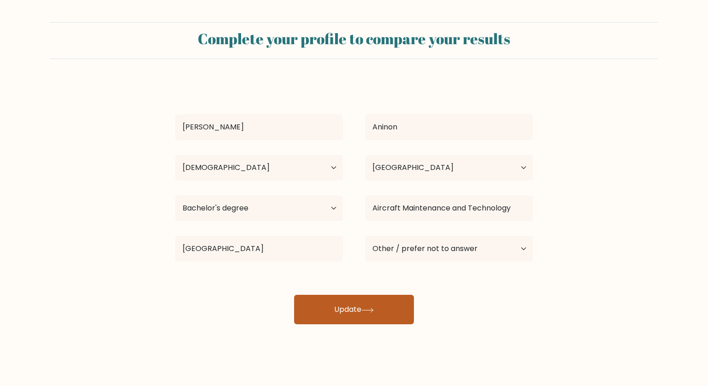
click at [364, 310] on button "Update" at bounding box center [354, 309] width 120 height 29
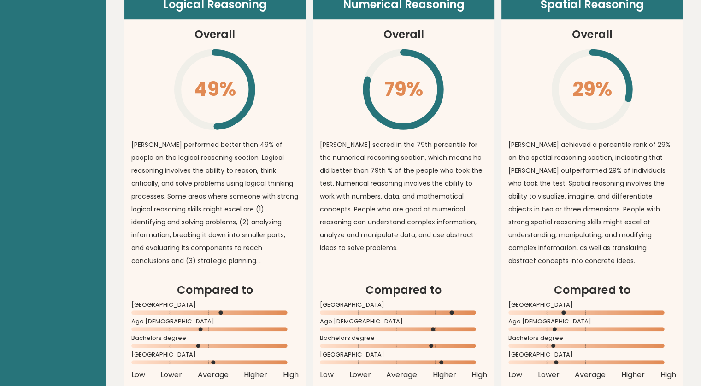
scroll to position [369, 0]
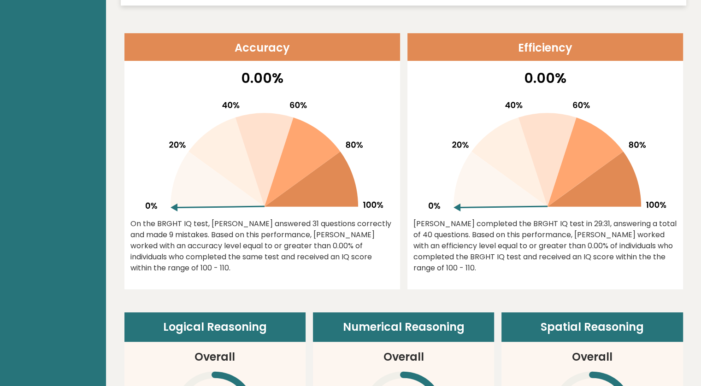
drag, startPoint x: 191, startPoint y: 233, endPoint x: 106, endPoint y: 197, distance: 91.7
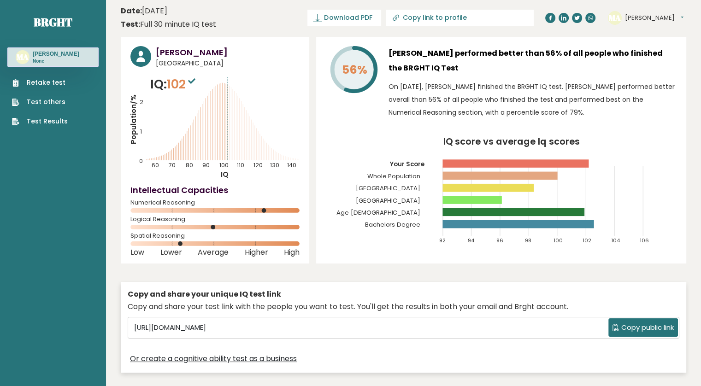
scroll to position [0, 0]
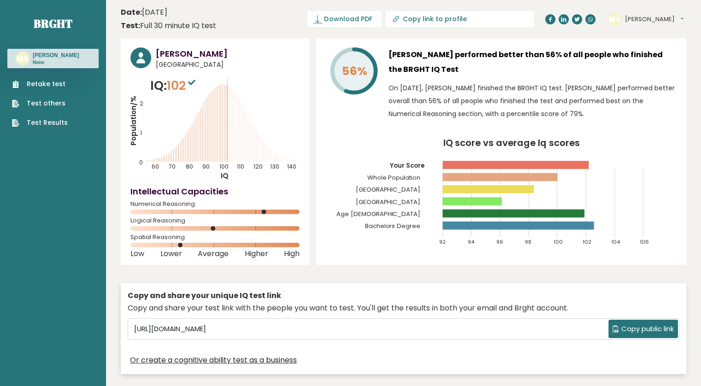
click at [352, 267] on div "[PERSON_NAME] [GEOGRAPHIC_DATA] IQ: 102 Population/% IQ 0 1 2 60 70 80 90 100 1…" at bounding box center [403, 208] width 565 height 341
click at [652, 19] on button "[PERSON_NAME]" at bounding box center [654, 19] width 59 height 9
click at [643, 47] on link "Profile" at bounding box center [648, 46] width 47 height 13
click at [218, 275] on div "[PERSON_NAME] [GEOGRAPHIC_DATA] IQ: 102 Population/% IQ 0 1 2 60 70 80 90 100 1…" at bounding box center [403, 208] width 565 height 341
click at [184, 124] on icon "Population/% IQ 0 1 2 60 70 80 90 100 110 120 130 140" at bounding box center [214, 129] width 169 height 104
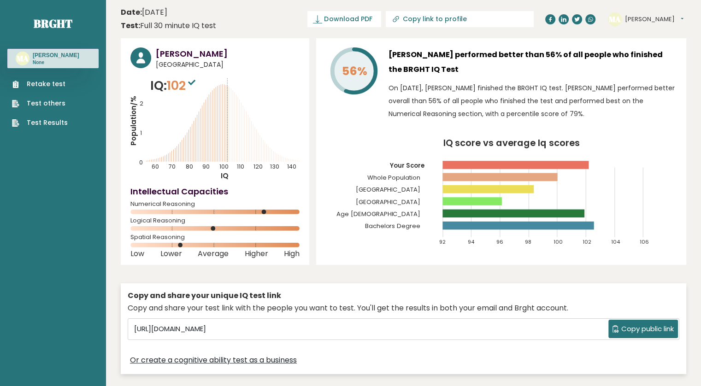
click at [166, 135] on icon "Population/% IQ 0 1 2 60 70 80 90 100 110 120 130 140" at bounding box center [214, 129] width 169 height 104
click at [654, 20] on button "[PERSON_NAME]" at bounding box center [654, 19] width 59 height 9
click at [317, 17] on header "Date: September 07, 2025 Test: Full 30 minute IQ test Download PDF Downloading.…" at bounding box center [403, 19] width 565 height 29
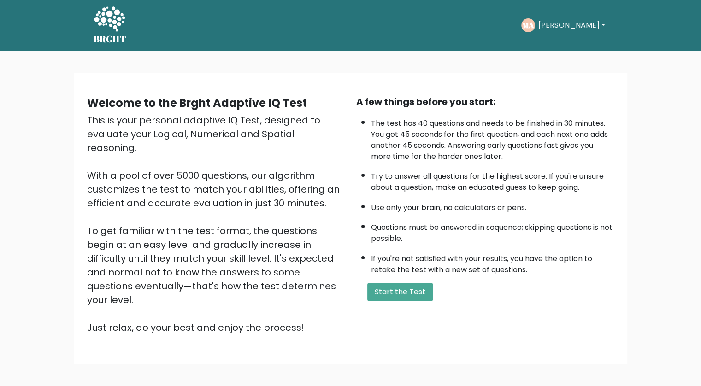
click at [572, 23] on button "[PERSON_NAME]" at bounding box center [571, 25] width 72 height 12
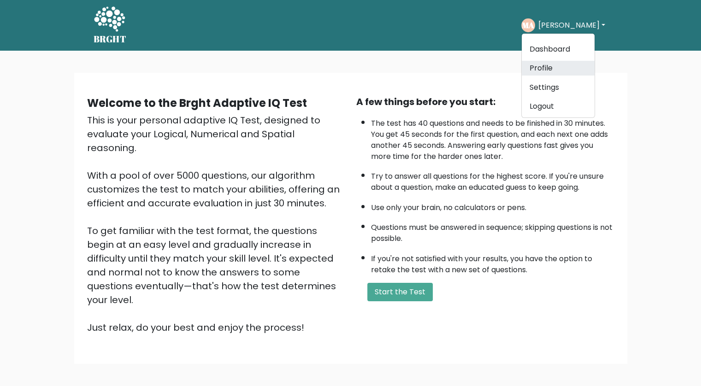
click at [551, 72] on link "Profile" at bounding box center [558, 68] width 73 height 15
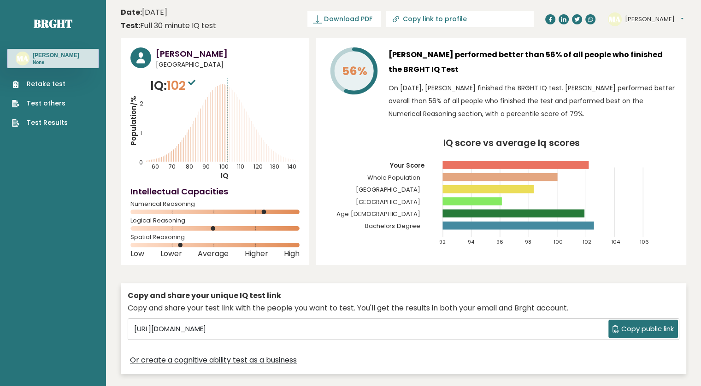
click at [210, 82] on icon "Population/% IQ 0 1 2 60 70 80 90 100 110 120 130 140" at bounding box center [214, 129] width 169 height 104
